Goal: Navigation & Orientation: Understand site structure

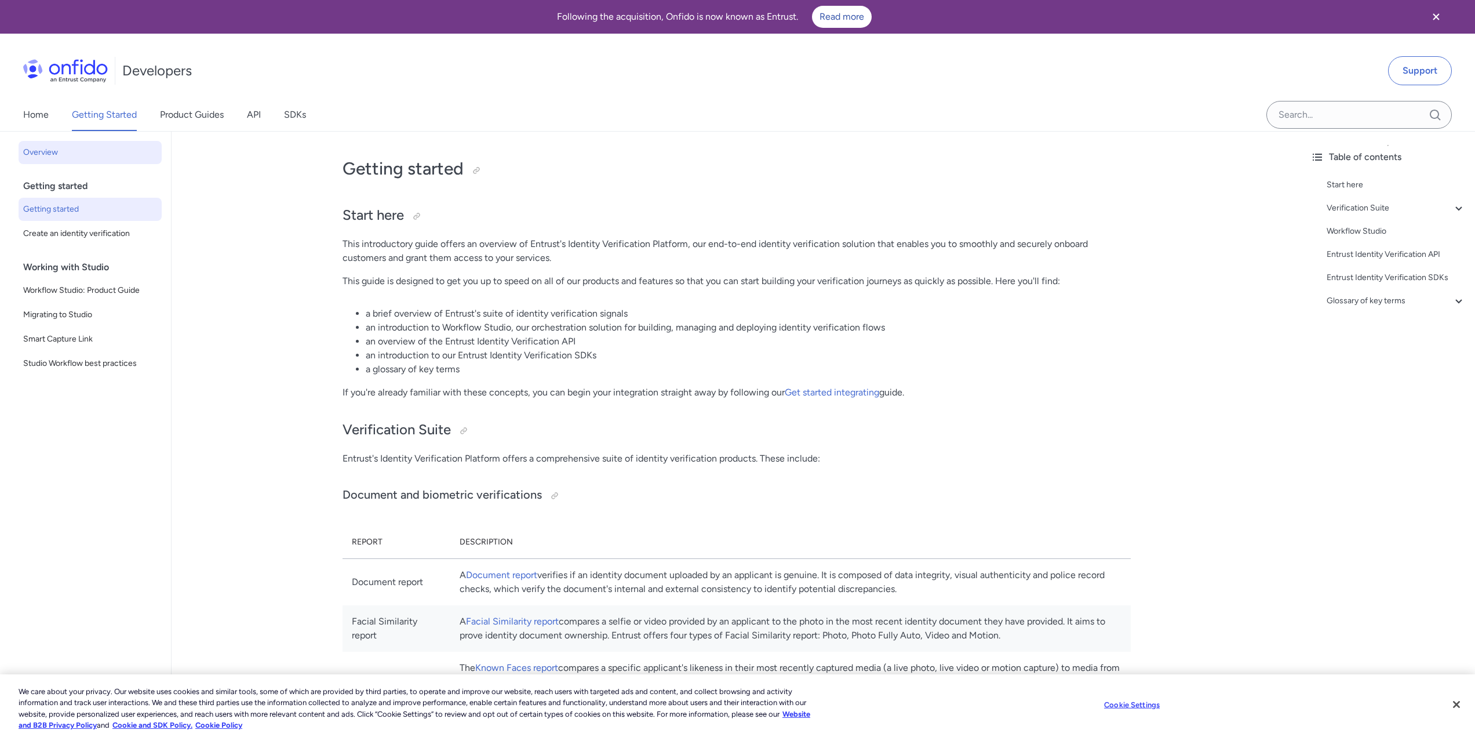
click at [45, 155] on span "Overview" at bounding box center [90, 152] width 134 height 14
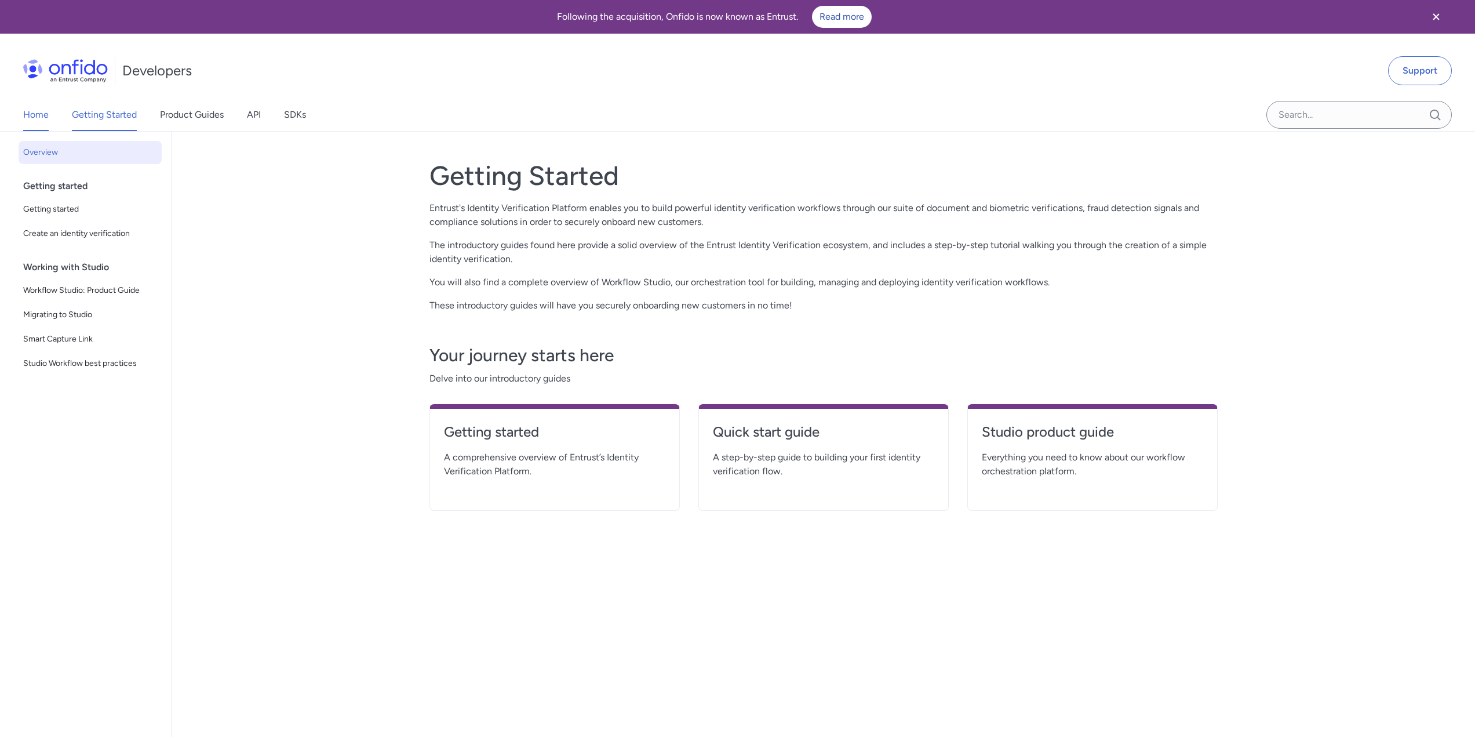
click at [34, 116] on link "Home" at bounding box center [35, 115] width 25 height 32
